Goal: Task Accomplishment & Management: Use online tool/utility

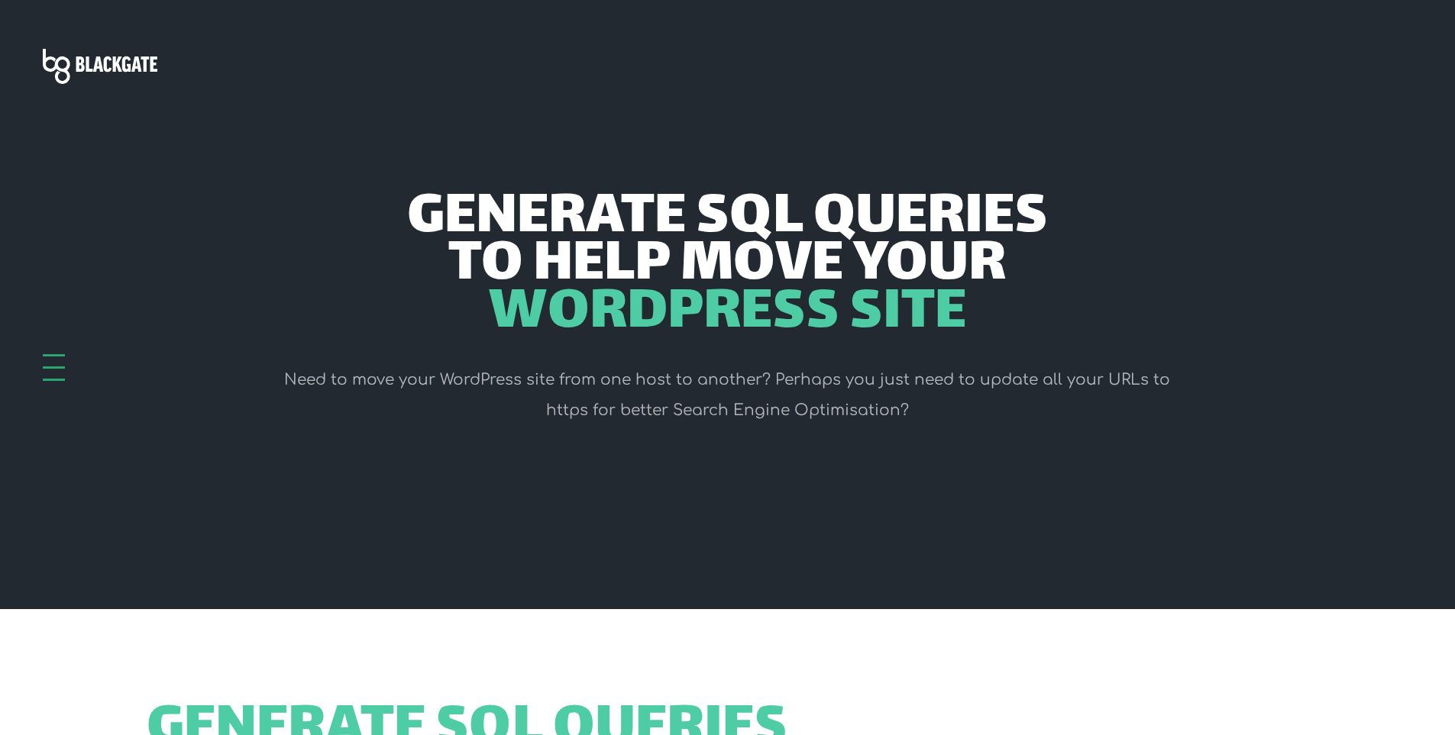
click at [461, 514] on header "Generate SQL Queries to help move your WordPress Site Need to move your WordPre…" at bounding box center [727, 304] width 1455 height 609
click at [773, 325] on span "WordPress Site" at bounding box center [727, 314] width 478 height 47
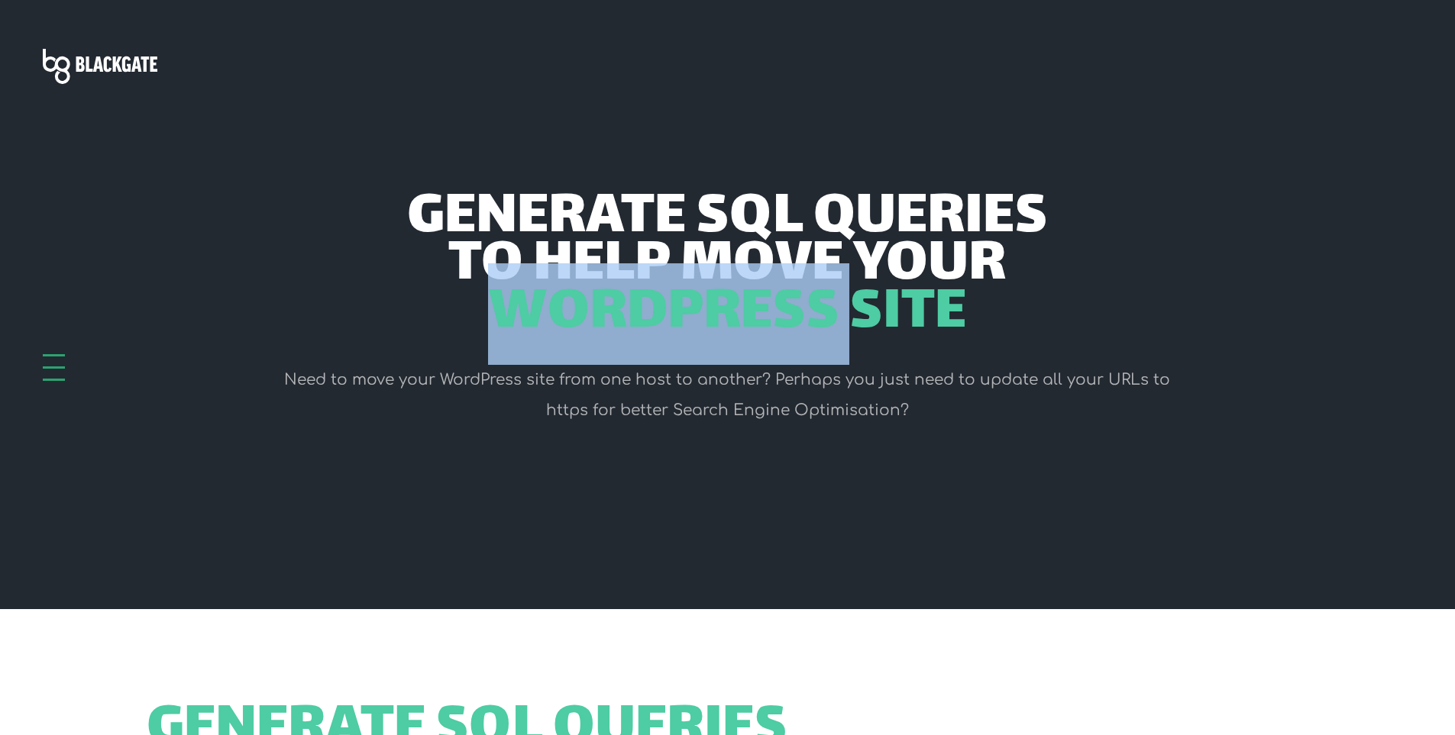
click at [773, 325] on span "WordPress Site" at bounding box center [727, 314] width 478 height 47
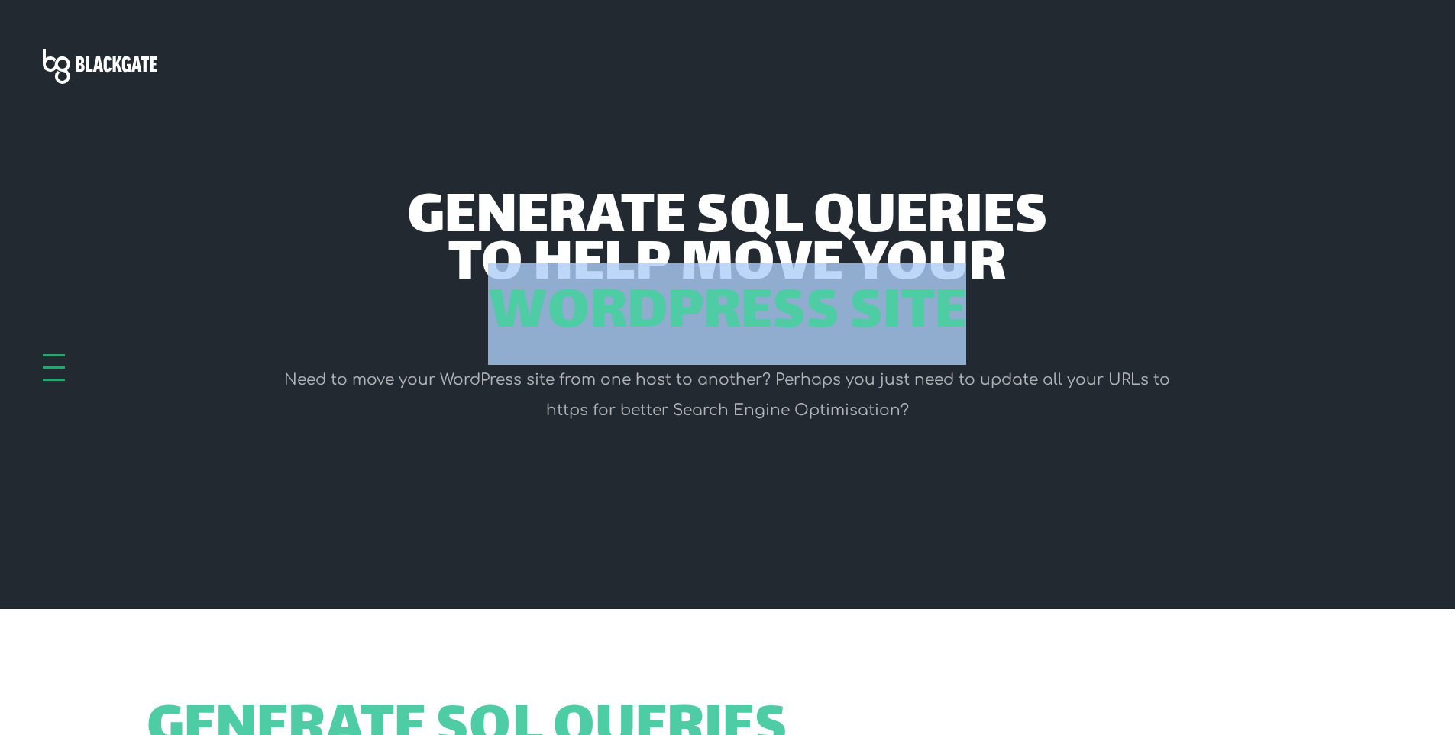
click at [773, 325] on span "WordPress Site" at bounding box center [727, 314] width 478 height 47
click at [950, 291] on span "WordPress Site" at bounding box center [727, 314] width 478 height 47
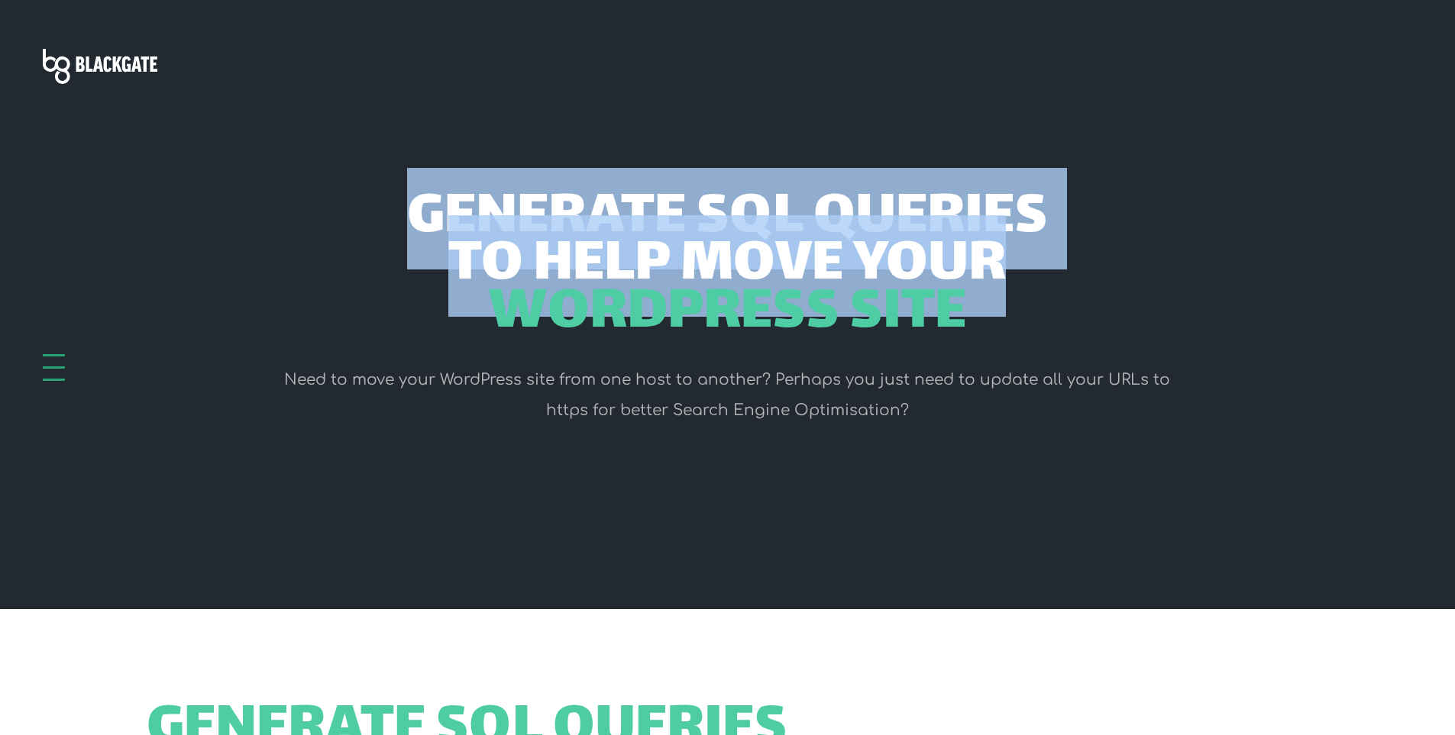
drag, startPoint x: 995, startPoint y: 317, endPoint x: 380, endPoint y: 218, distance: 622.6
click at [380, 218] on div "Generate SQL Queries to help move your WordPress Site" at bounding box center [727, 267] width 905 height 143
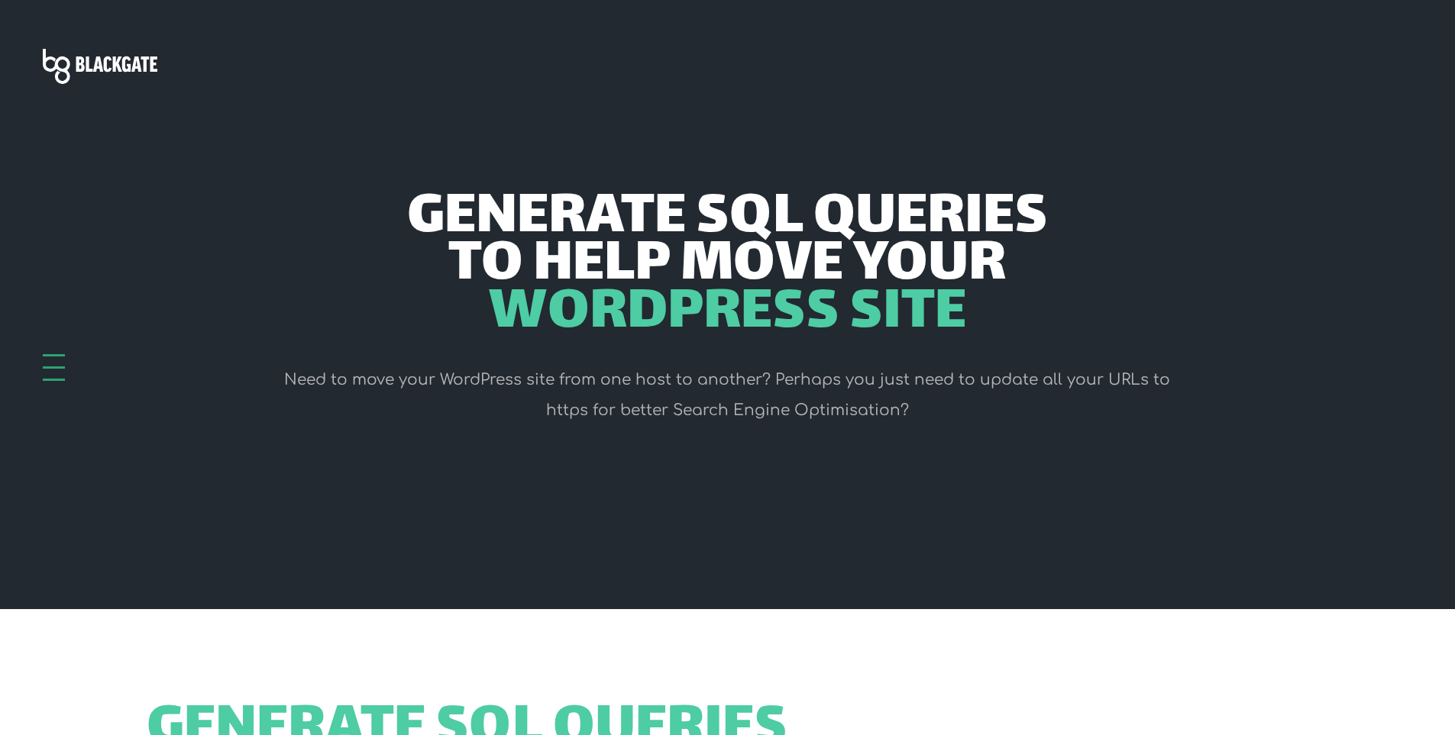
click at [966, 329] on div "Generate SQL Queries to help move your WordPress Site" at bounding box center [727, 267] width 905 height 143
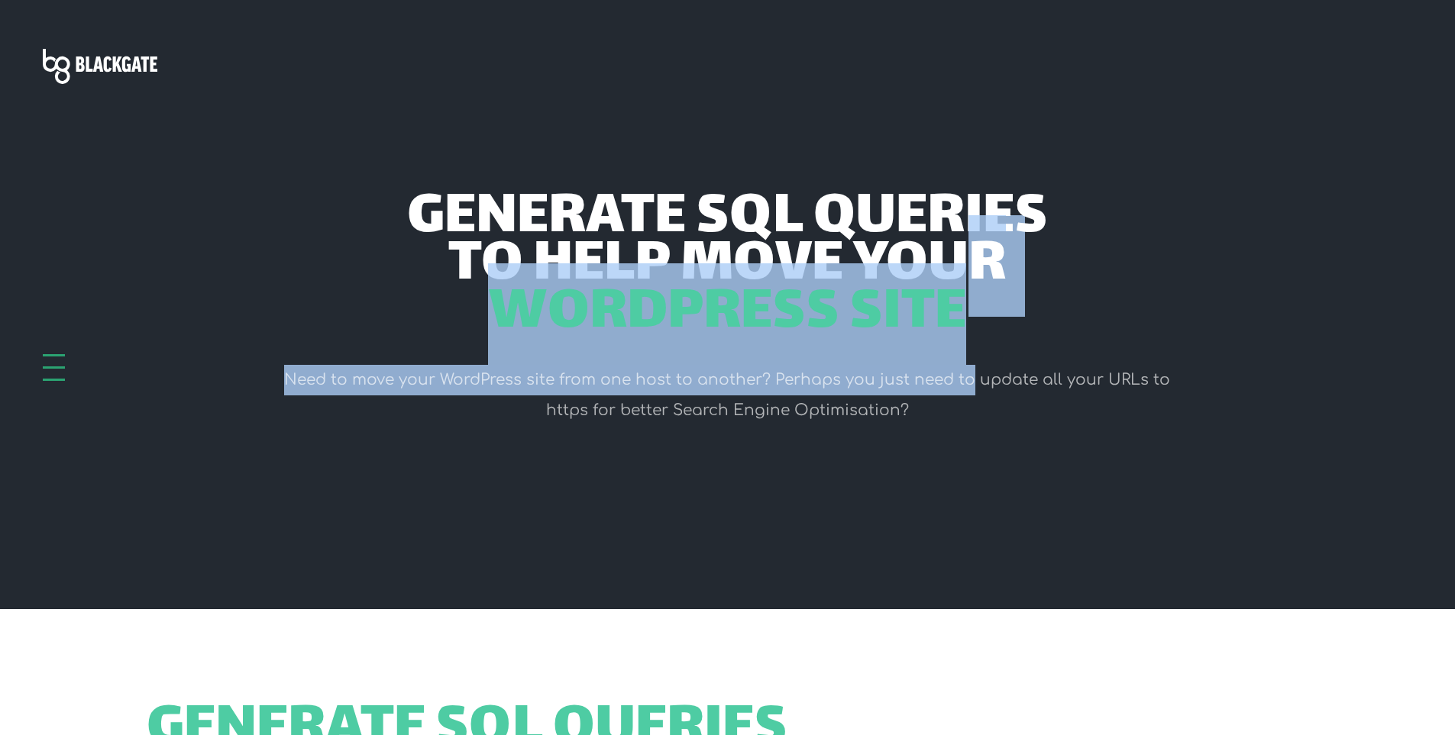
drag, startPoint x: 979, startPoint y: 315, endPoint x: 974, endPoint y: 339, distance: 25.0
click at [974, 339] on div "Generate SQL Queries to help move your WordPress Site Need to move your WordPre…" at bounding box center [727, 317] width 928 height 243
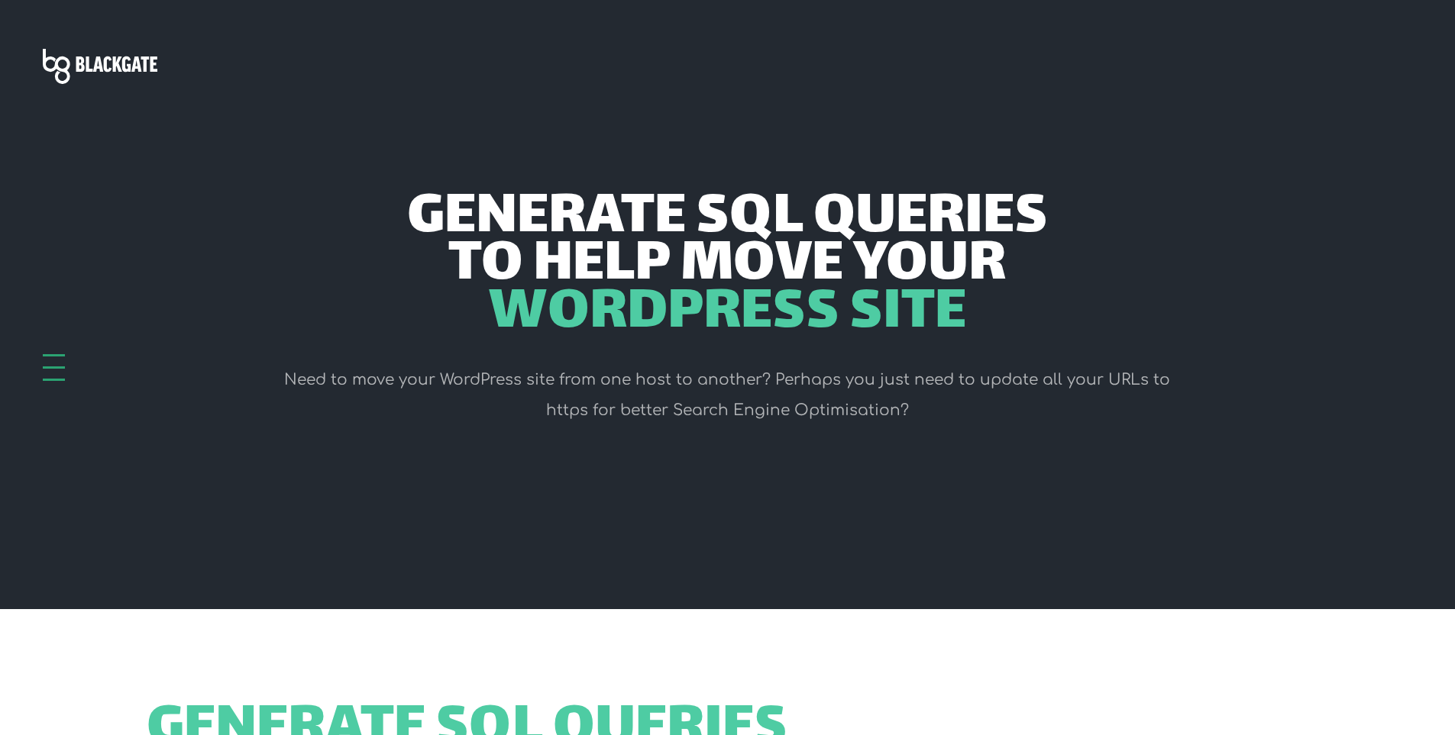
click at [943, 444] on header "Generate SQL Queries to help move your WordPress Site Need to move your WordPre…" at bounding box center [727, 304] width 1455 height 609
click at [774, 500] on header "Generate SQL Queries to help move your WordPress Site Need to move your WordPre…" at bounding box center [727, 304] width 1455 height 609
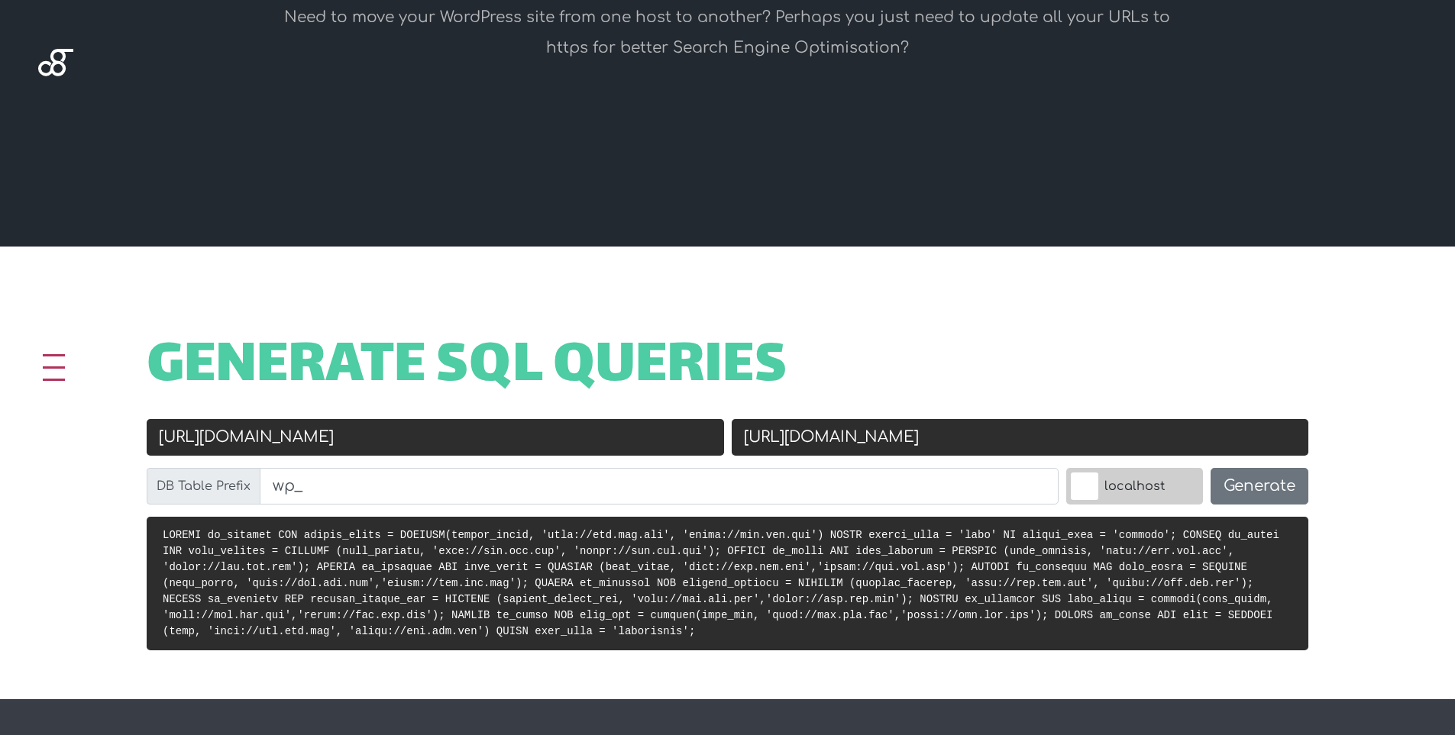
scroll to position [382, 0]
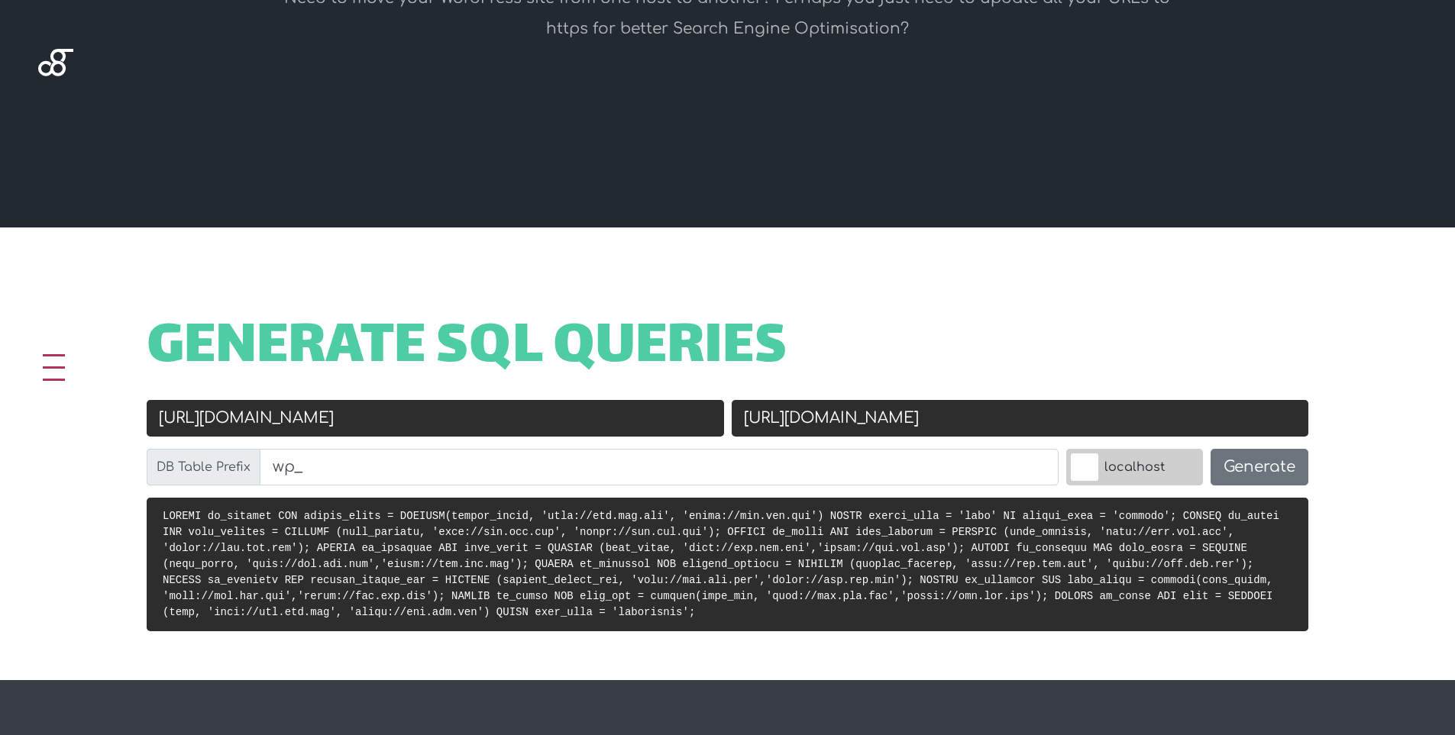
click at [319, 410] on input "http://old.url.com" at bounding box center [435, 418] width 577 height 37
paste input "s://singaporeinterior.driveitdigital.in"
type input "[URL][DOMAIN_NAME]"
click at [920, 422] on input "https://new.url.com" at bounding box center [1020, 418] width 577 height 37
paste input "www.singaporeinterior.com/"
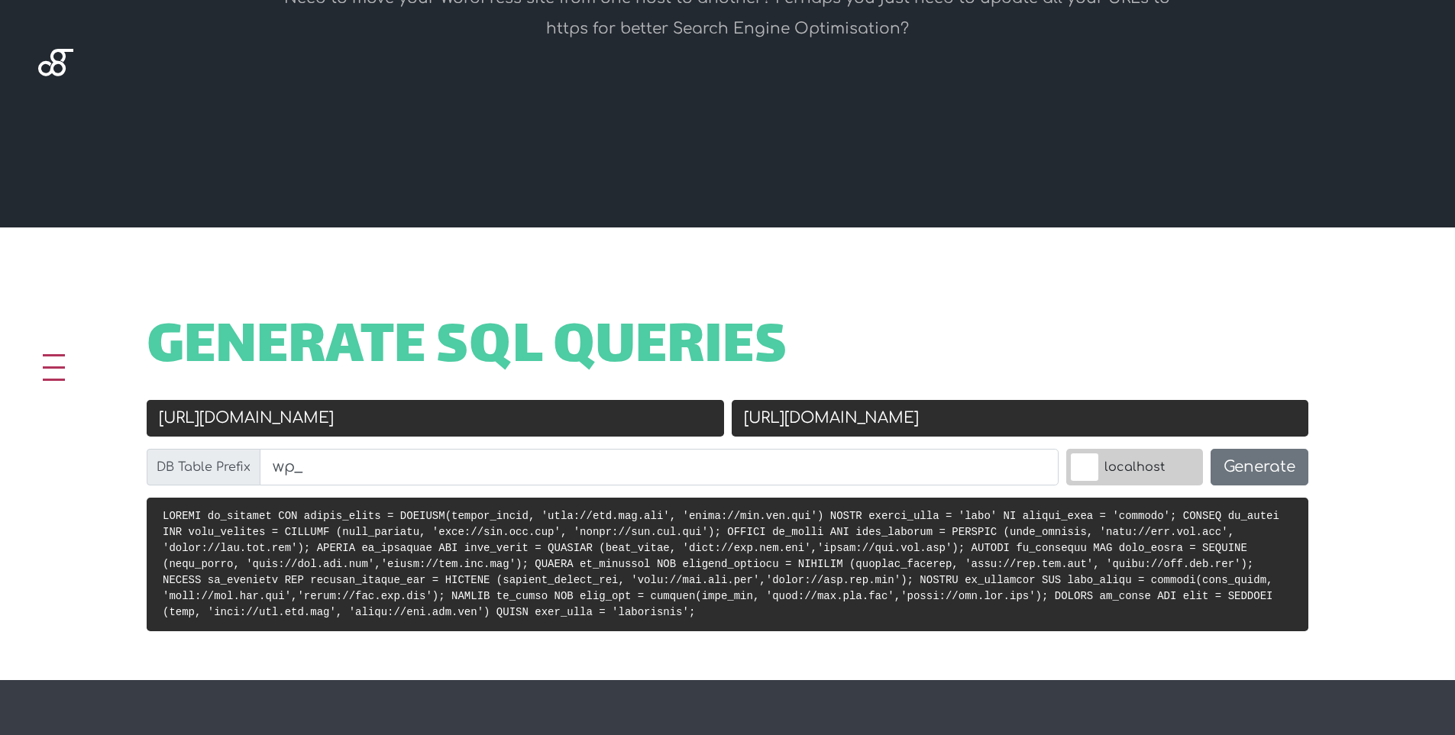
type input "[URL][DOMAIN_NAME]"
click at [1273, 470] on button "Generate" at bounding box center [1259, 467] width 98 height 37
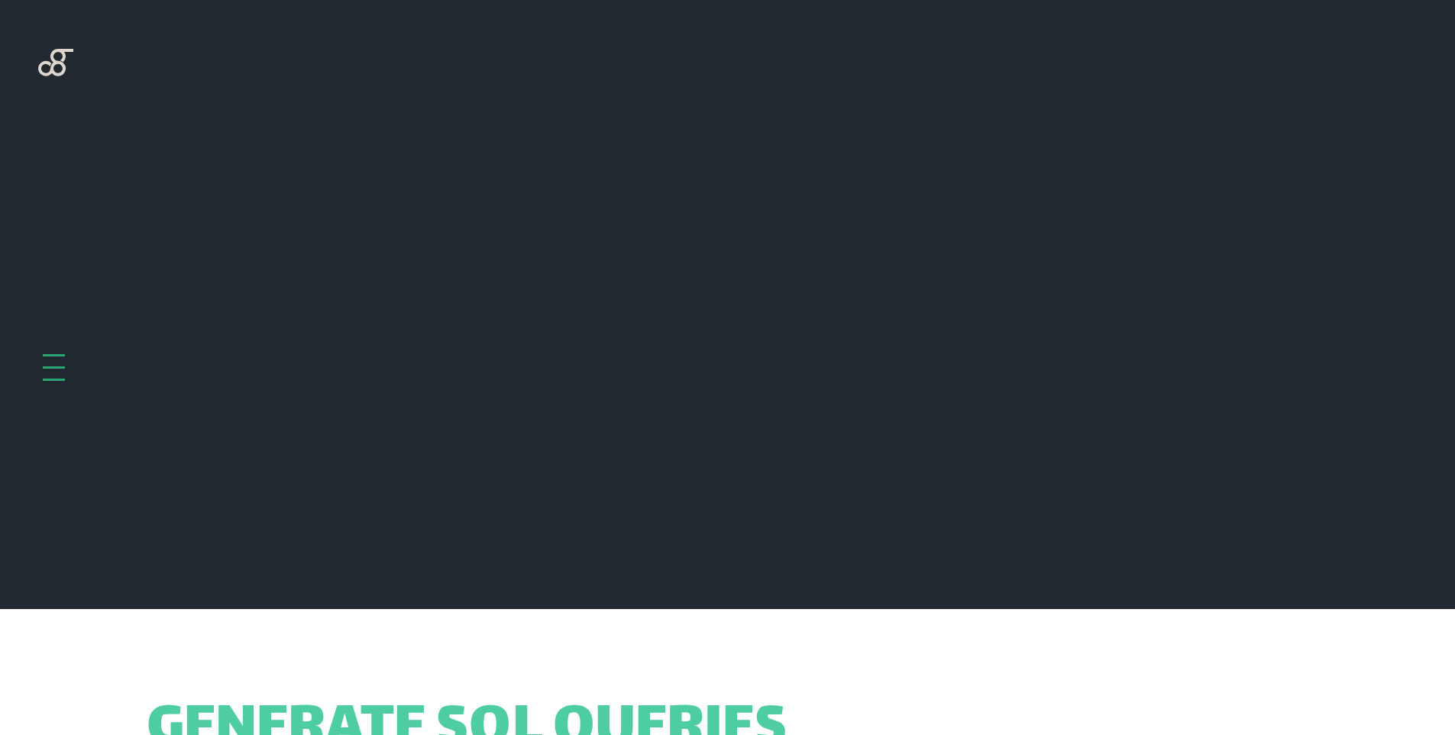
scroll to position [609, 0]
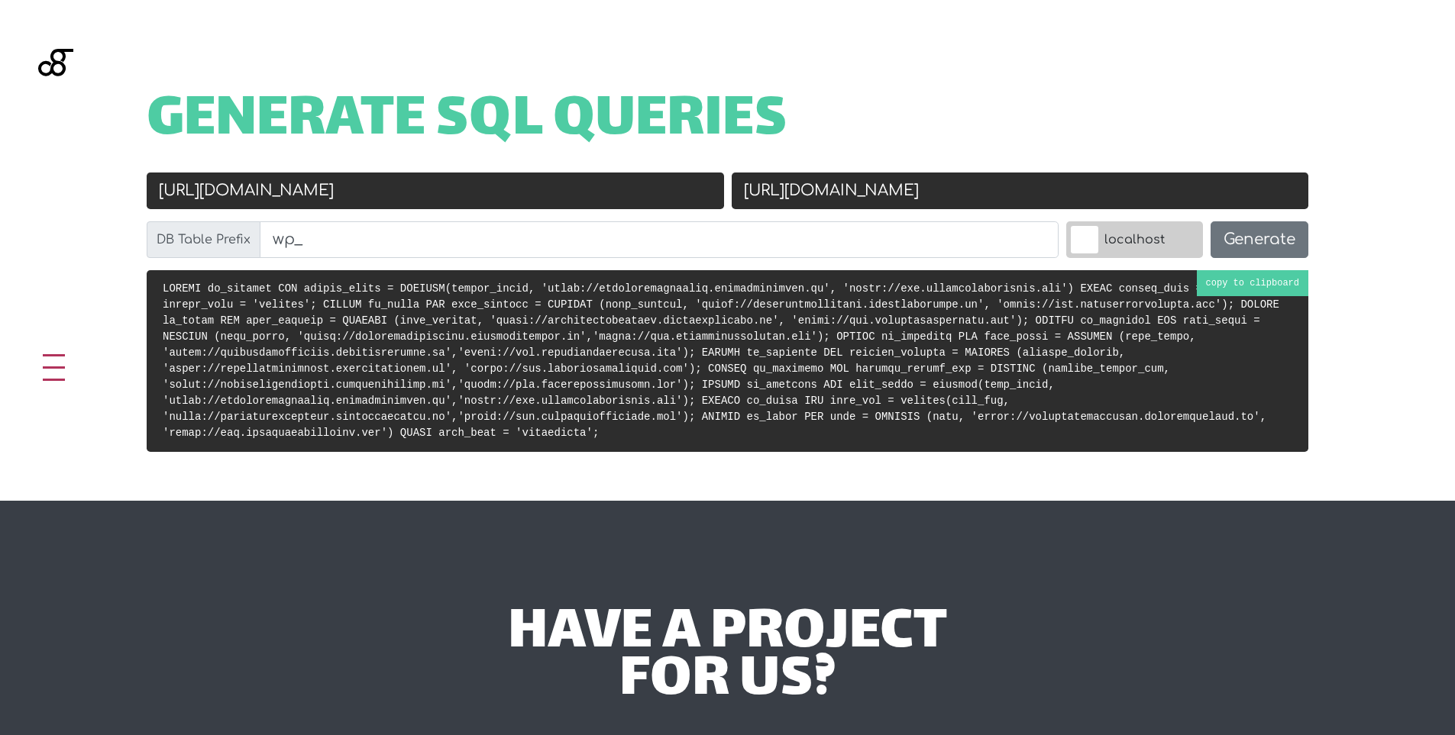
click at [853, 338] on code at bounding box center [721, 361] width 1117 height 157
click at [762, 381] on code at bounding box center [721, 361] width 1117 height 157
